Goal: Task Accomplishment & Management: Manage account settings

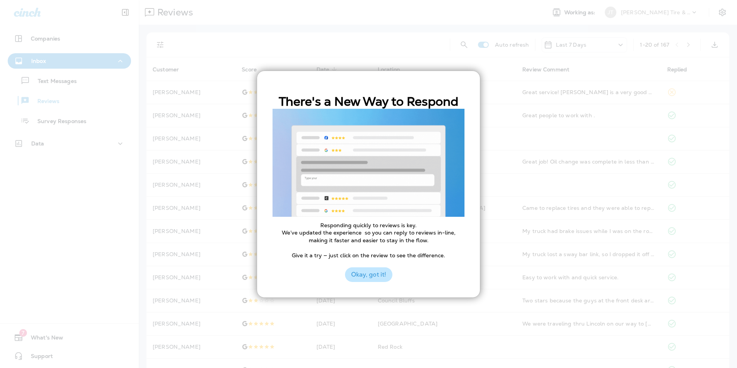
click at [374, 276] on button "Okay, got it!" at bounding box center [368, 274] width 47 height 15
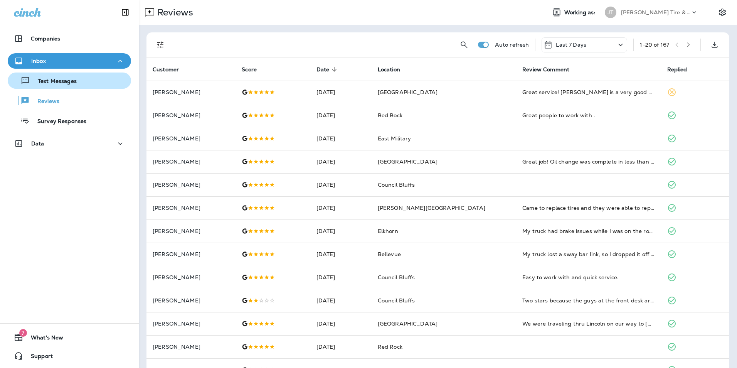
click at [64, 82] on p "Text Messages" at bounding box center [53, 81] width 47 height 7
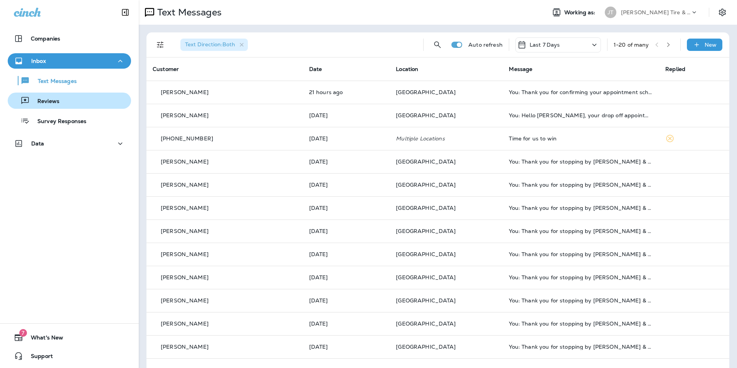
click at [47, 105] on p "Reviews" at bounding box center [45, 101] width 30 height 7
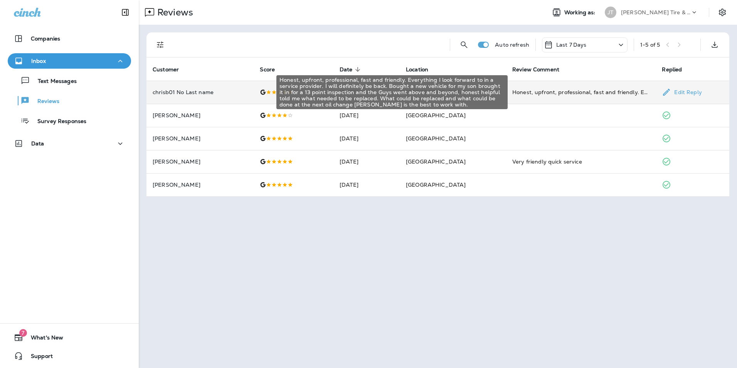
click at [532, 91] on div "Honest, upfront, professional, fast and friendly. Everything I look forward to …" at bounding box center [581, 92] width 138 height 8
